Goal: Task Accomplishment & Management: Use online tool/utility

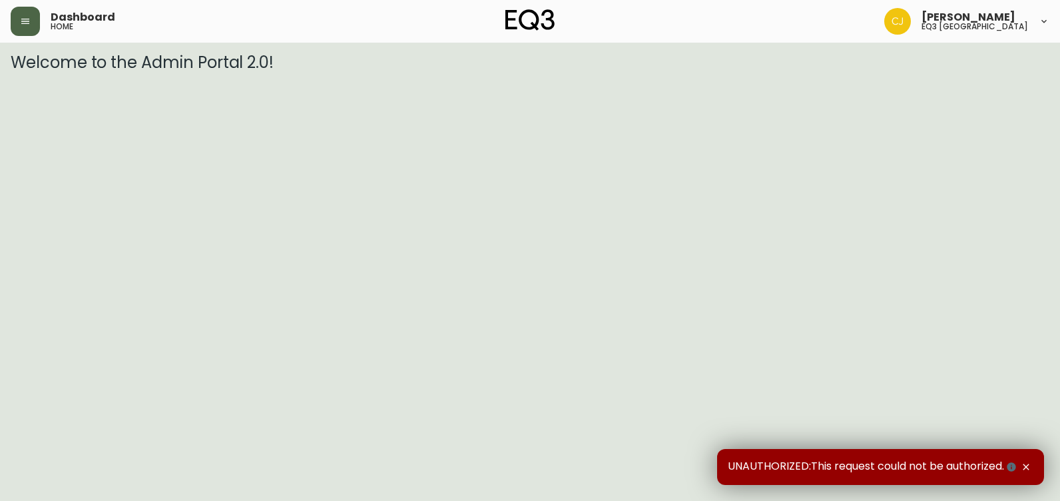
click at [19, 27] on button "button" at bounding box center [25, 21] width 29 height 29
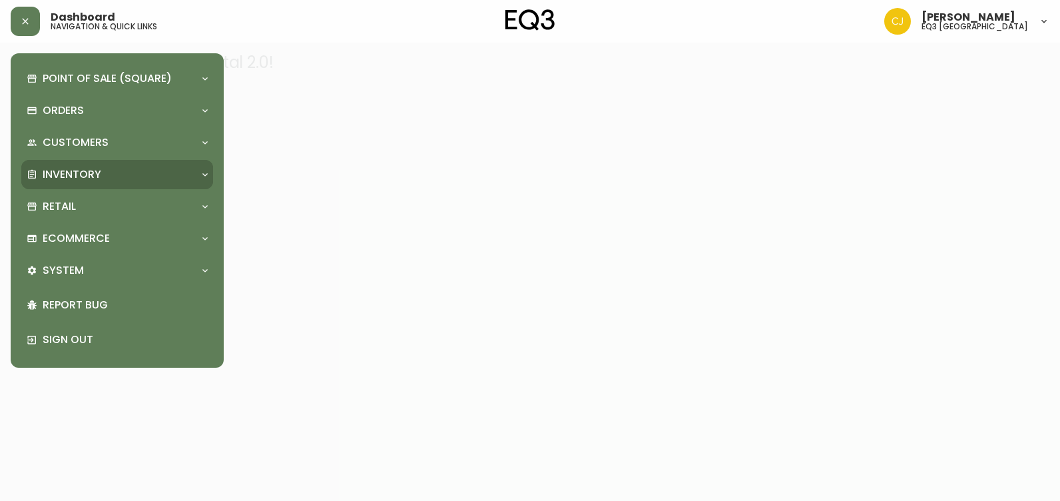
click at [61, 187] on div "Inventory" at bounding box center [117, 174] width 192 height 29
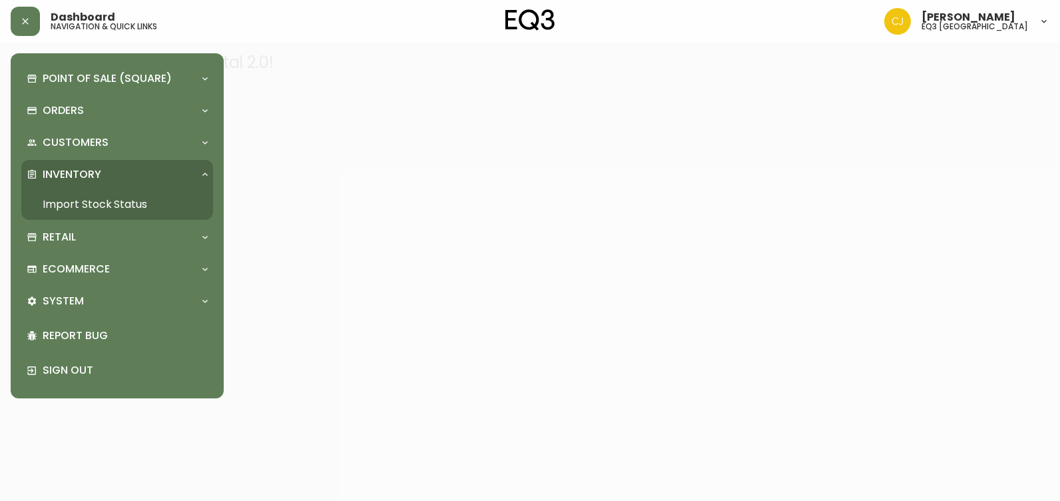
click at [65, 209] on link "Import Stock Status" at bounding box center [117, 204] width 192 height 31
